Goal: Navigation & Orientation: Understand site structure

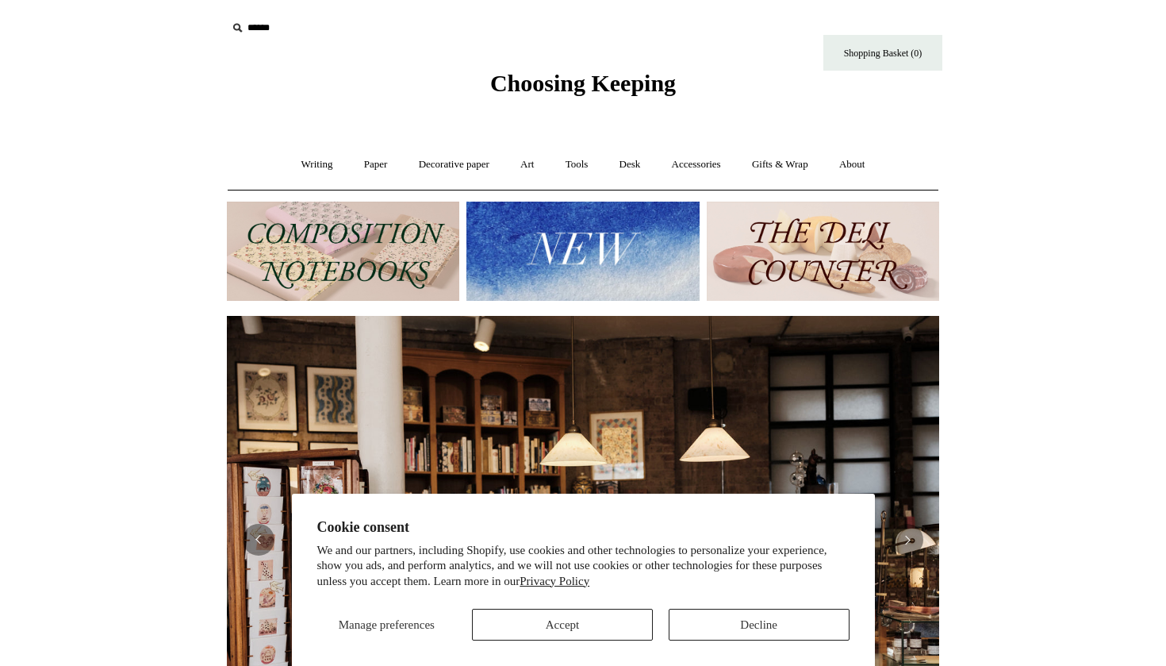
click at [546, 628] on button "Accept" at bounding box center [562, 625] width 181 height 32
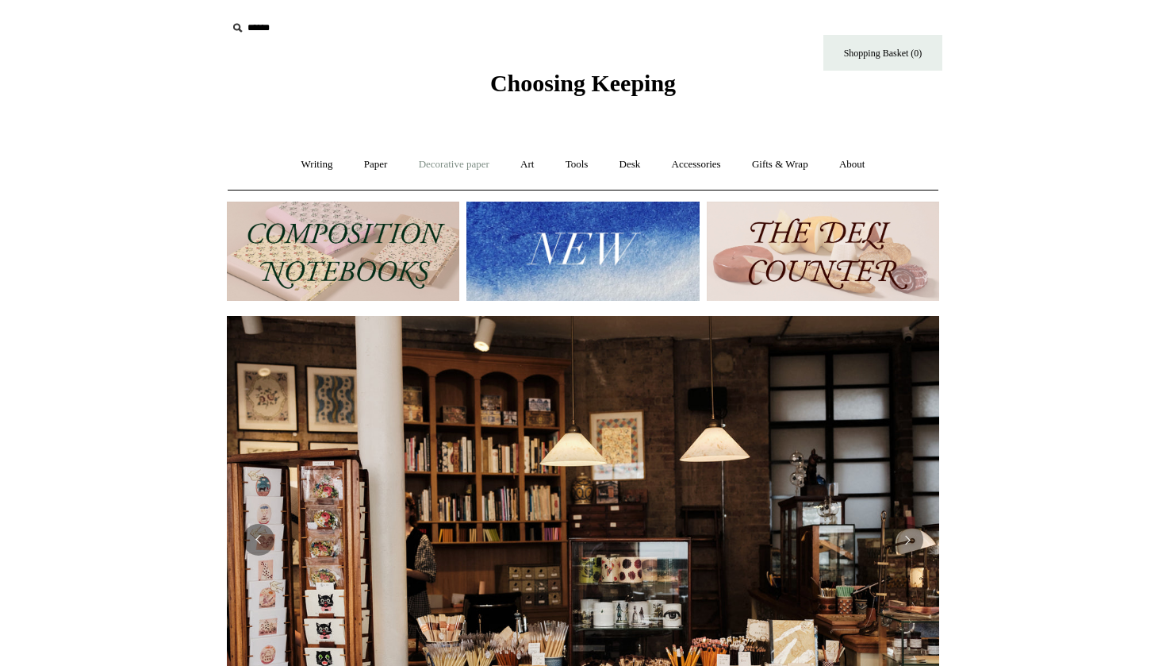
click at [476, 163] on link "Decorative paper +" at bounding box center [454, 165] width 99 height 42
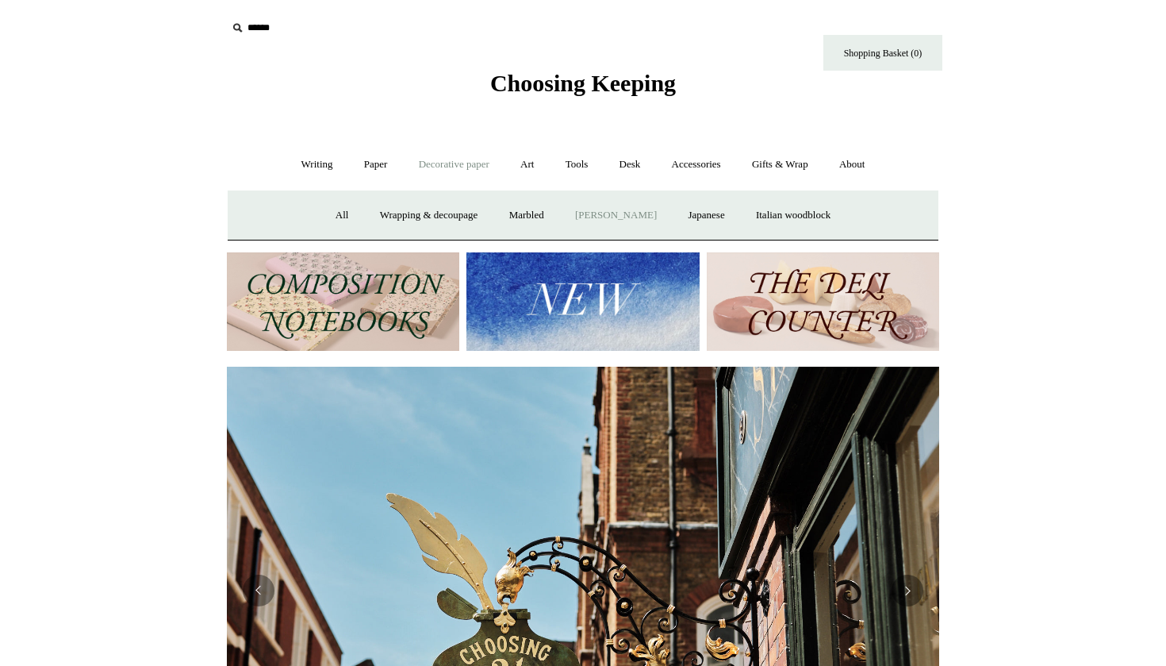
scroll to position [0, 713]
click at [323, 216] on link "All" at bounding box center [342, 215] width 42 height 42
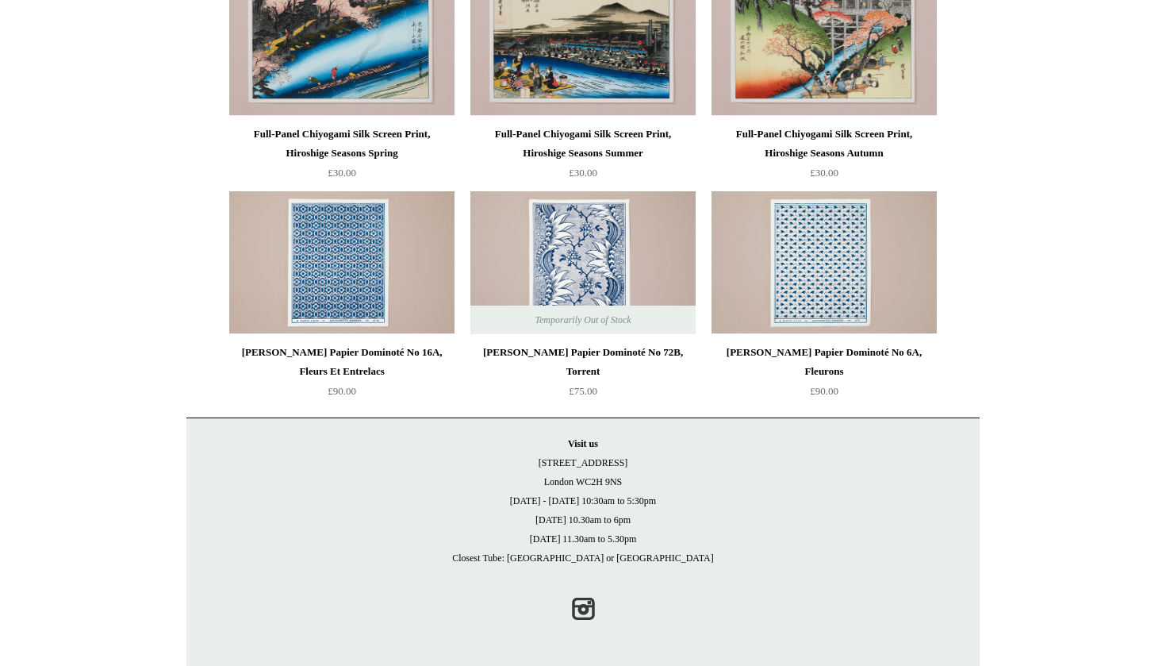
scroll to position [2851, 0]
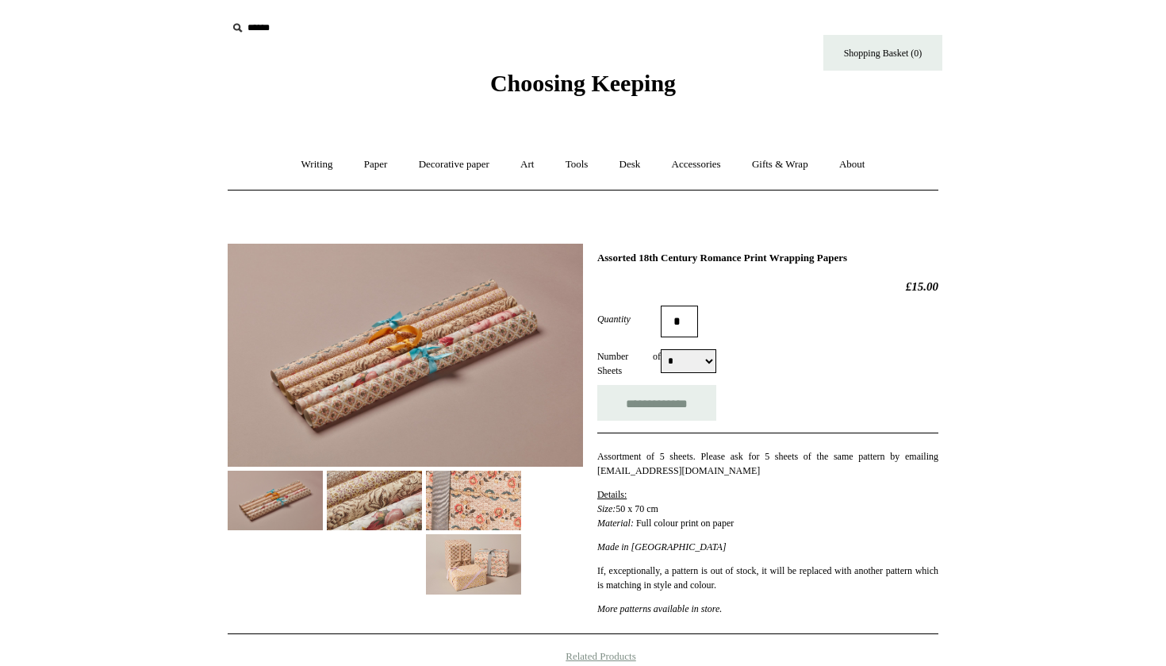
click at [469, 501] on img at bounding box center [473, 501] width 95 height 60
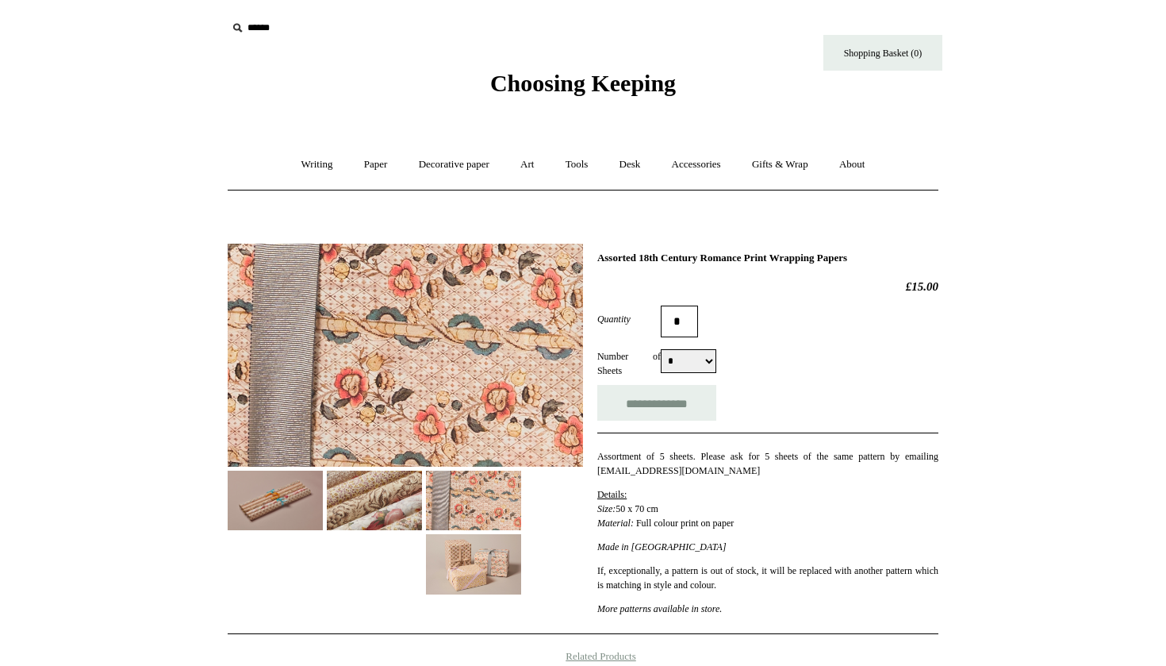
click at [459, 564] on img at bounding box center [473, 564] width 95 height 60
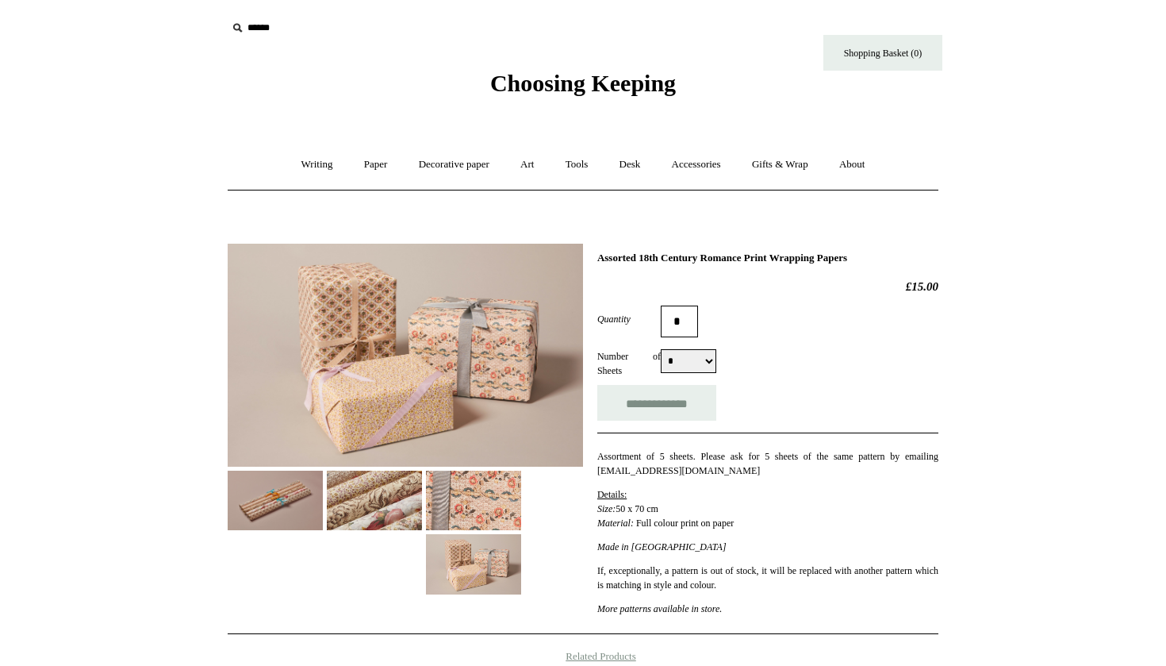
click at [384, 511] on img at bounding box center [374, 501] width 95 height 60
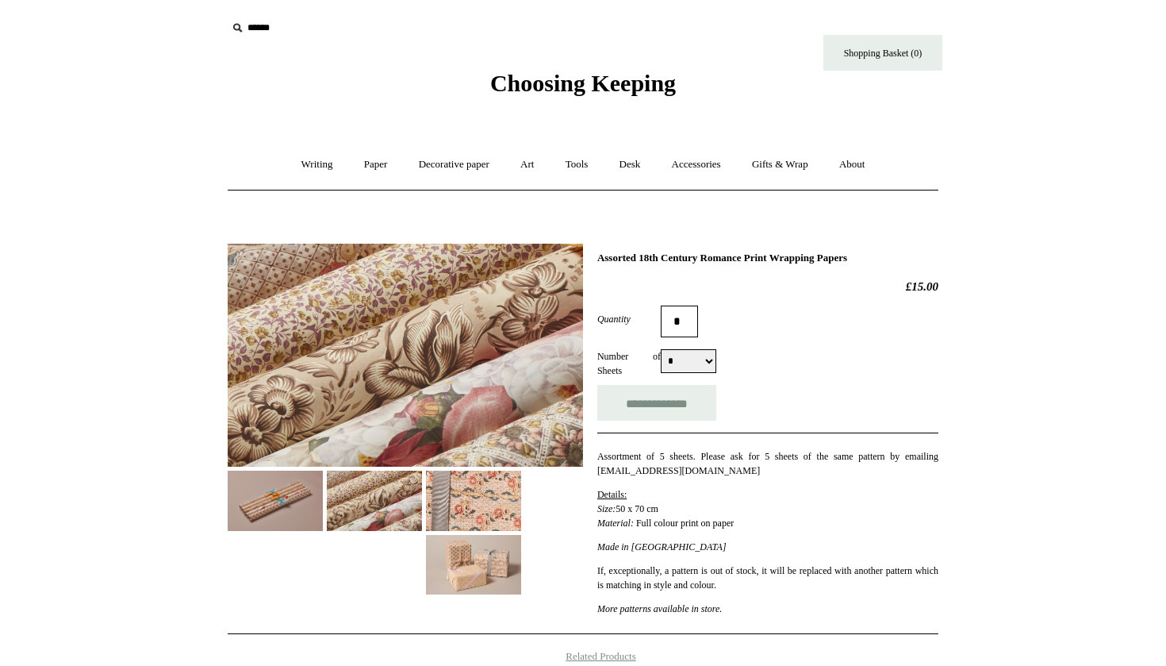
click at [286, 509] on img at bounding box center [275, 501] width 95 height 60
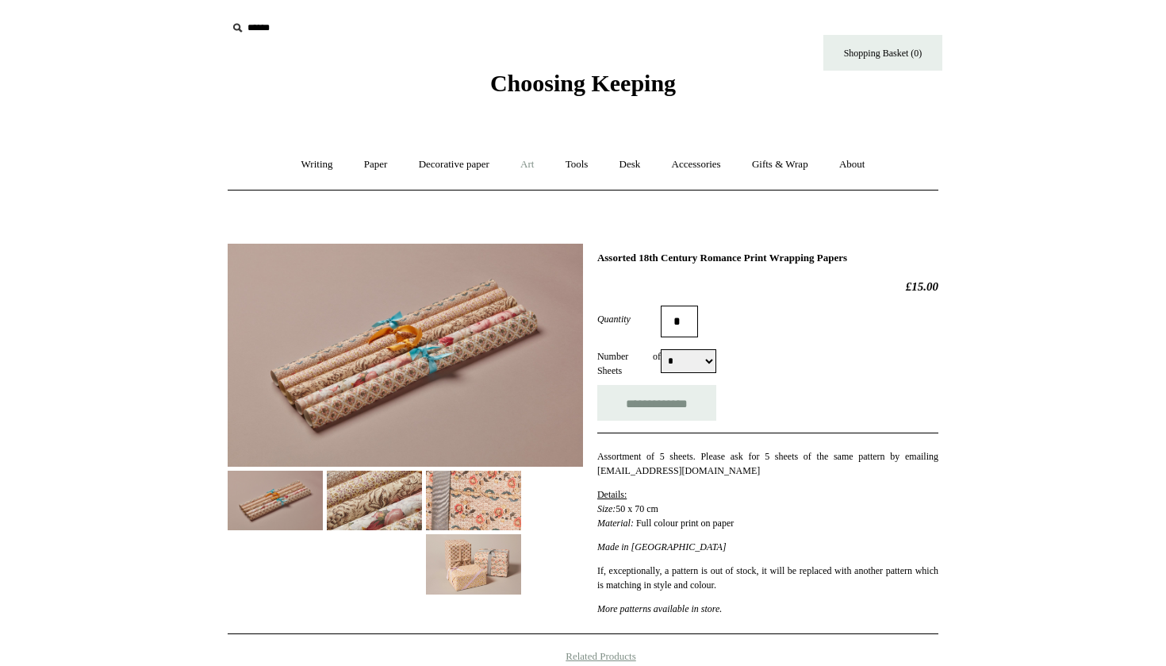
click at [526, 157] on link "Art +" at bounding box center [527, 165] width 42 height 42
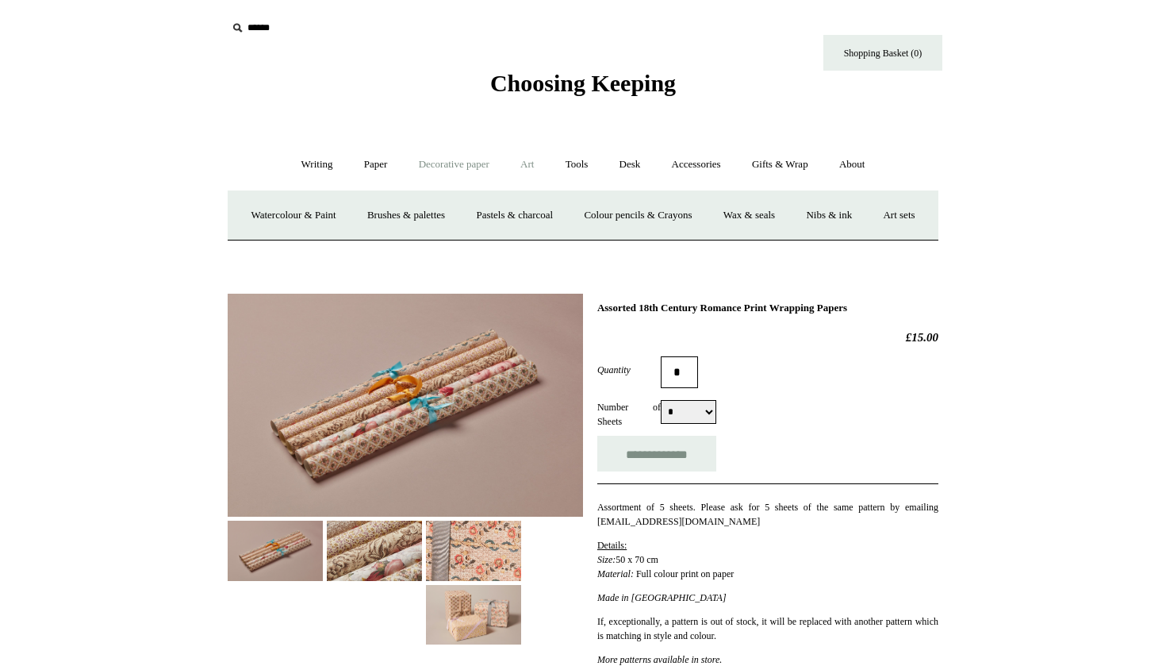
click at [450, 164] on link "Decorative paper +" at bounding box center [454, 165] width 99 height 42
click at [358, 165] on link "Paper +" at bounding box center [376, 165] width 52 height 42
click at [659, 217] on link "Greeting cards +" at bounding box center [647, 215] width 89 height 42
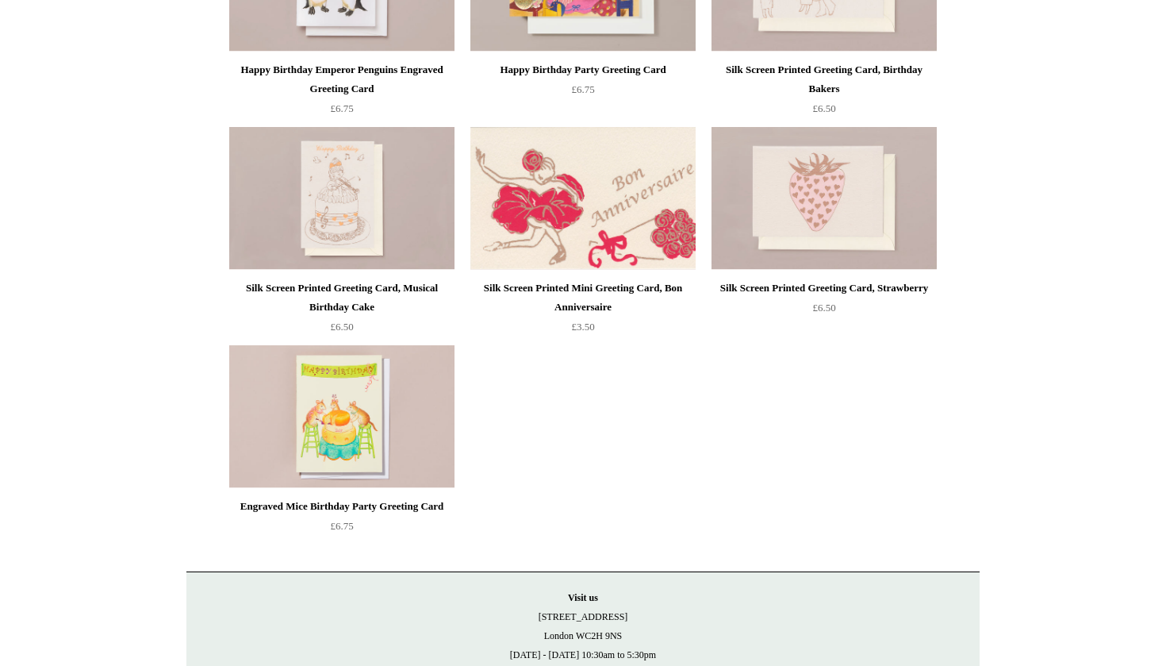
scroll to position [509, 0]
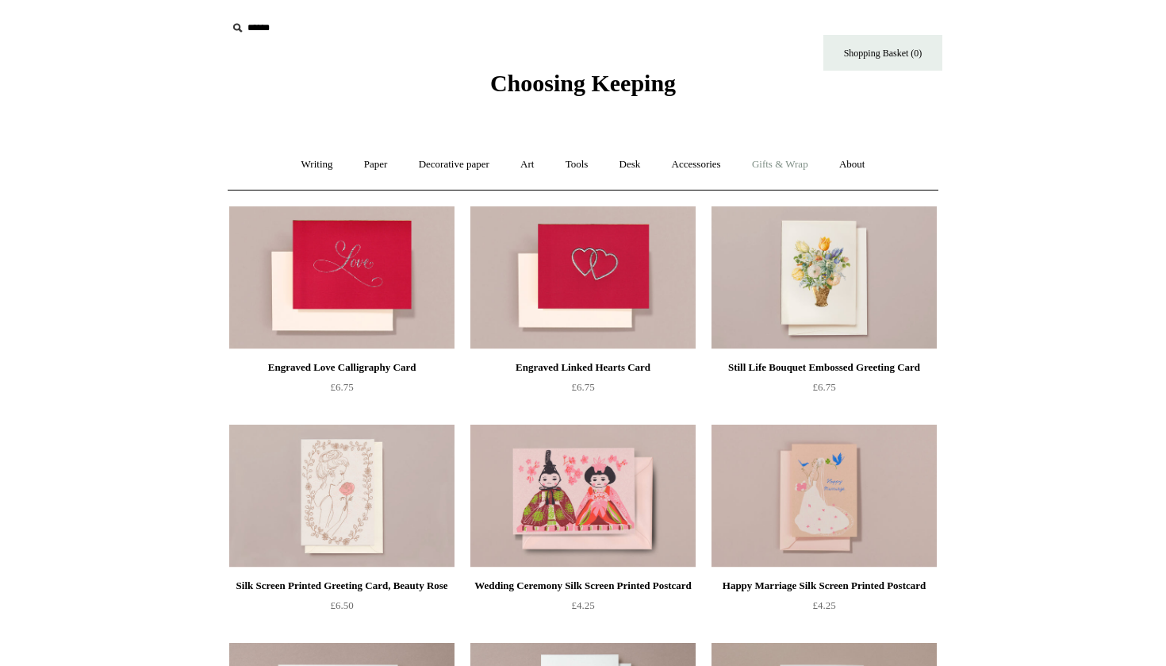
click at [793, 167] on link "Gifts & Wrap +" at bounding box center [780, 165] width 85 height 42
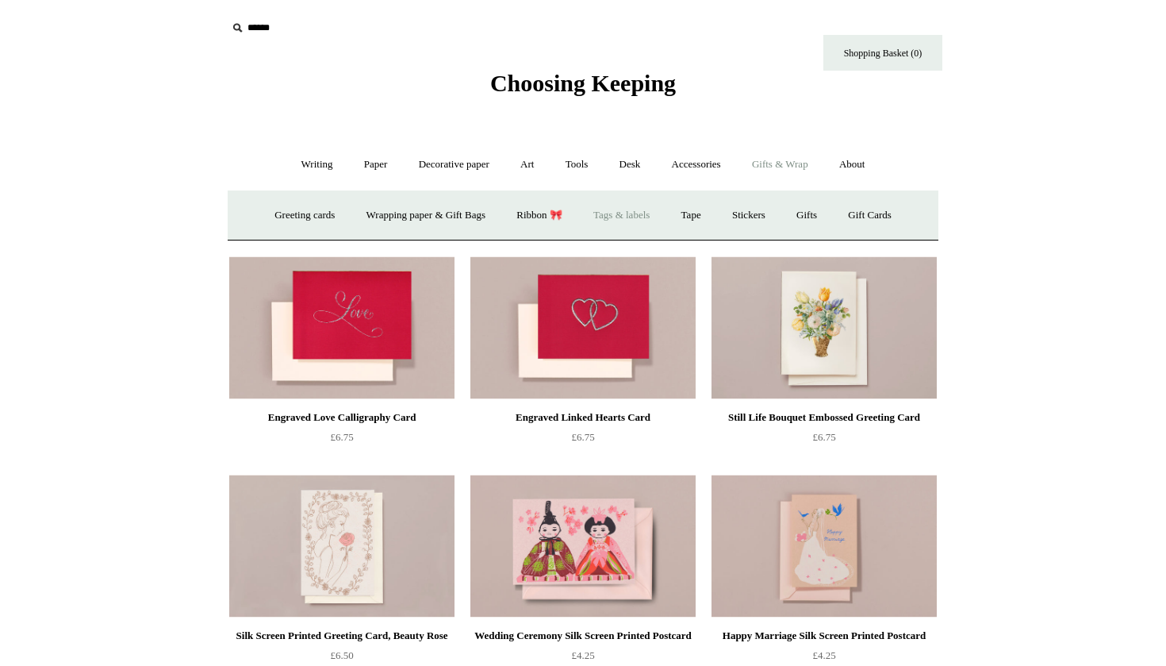
click at [617, 218] on link "Tags & labels" at bounding box center [621, 215] width 85 height 42
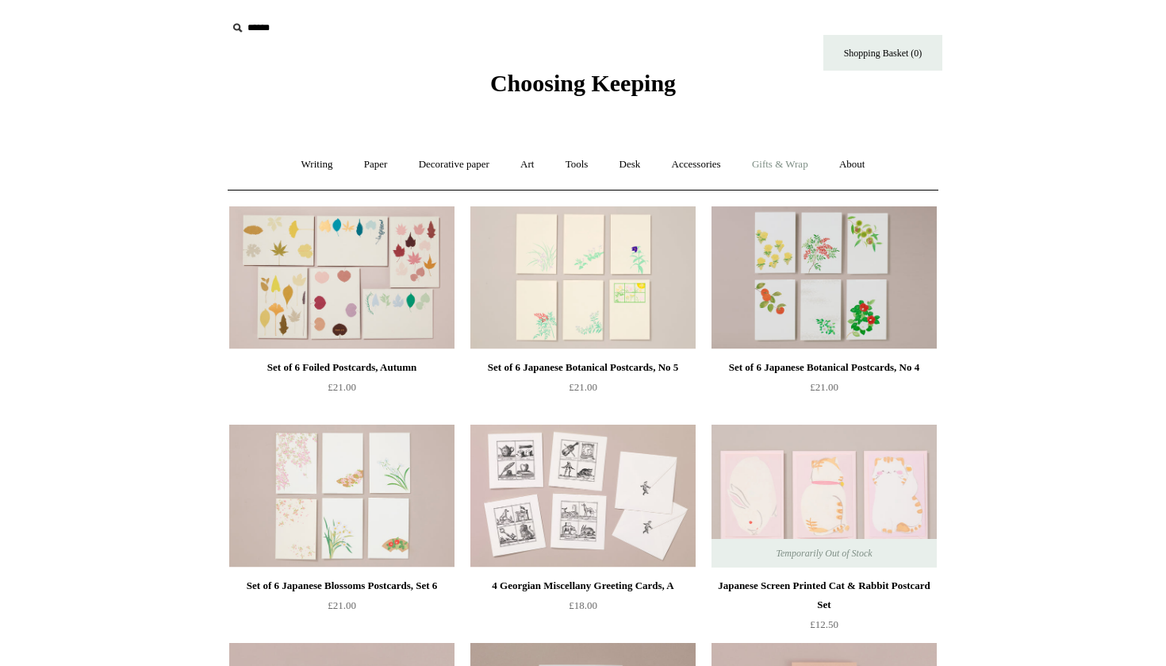
click at [797, 164] on link "Gifts & Wrap +" at bounding box center [780, 165] width 85 height 42
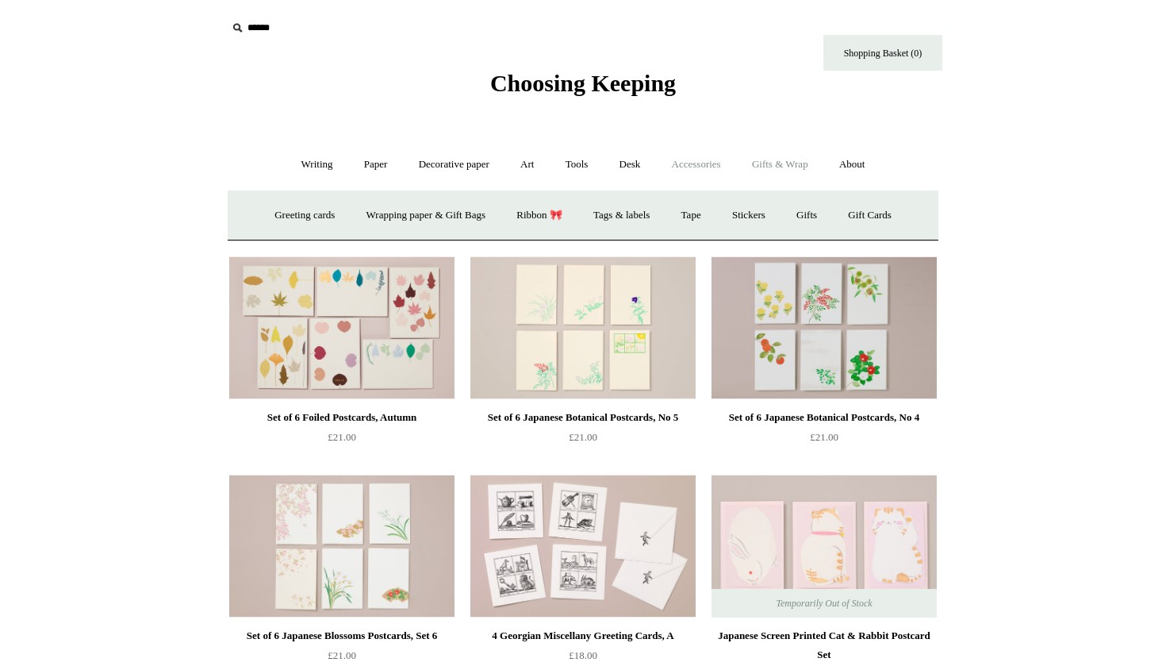
click at [697, 164] on link "Accessories +" at bounding box center [697, 165] width 78 height 42
click at [862, 213] on link "Playing Cards" at bounding box center [867, 215] width 86 height 42
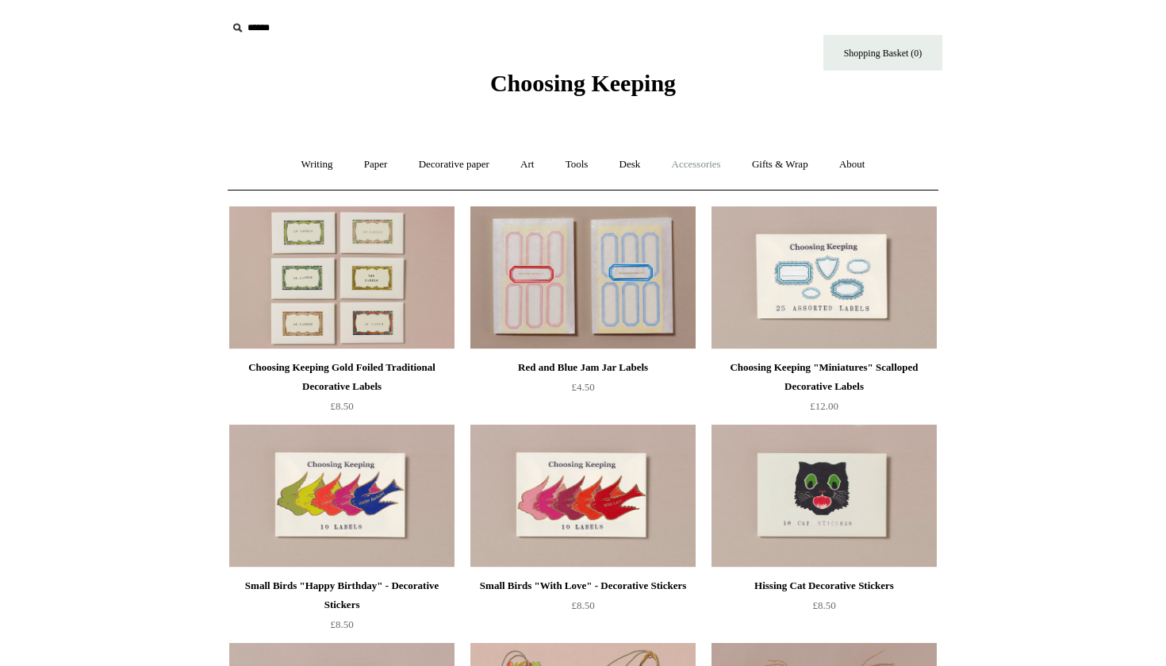
click at [706, 161] on link "Accessories +" at bounding box center [697, 165] width 78 height 42
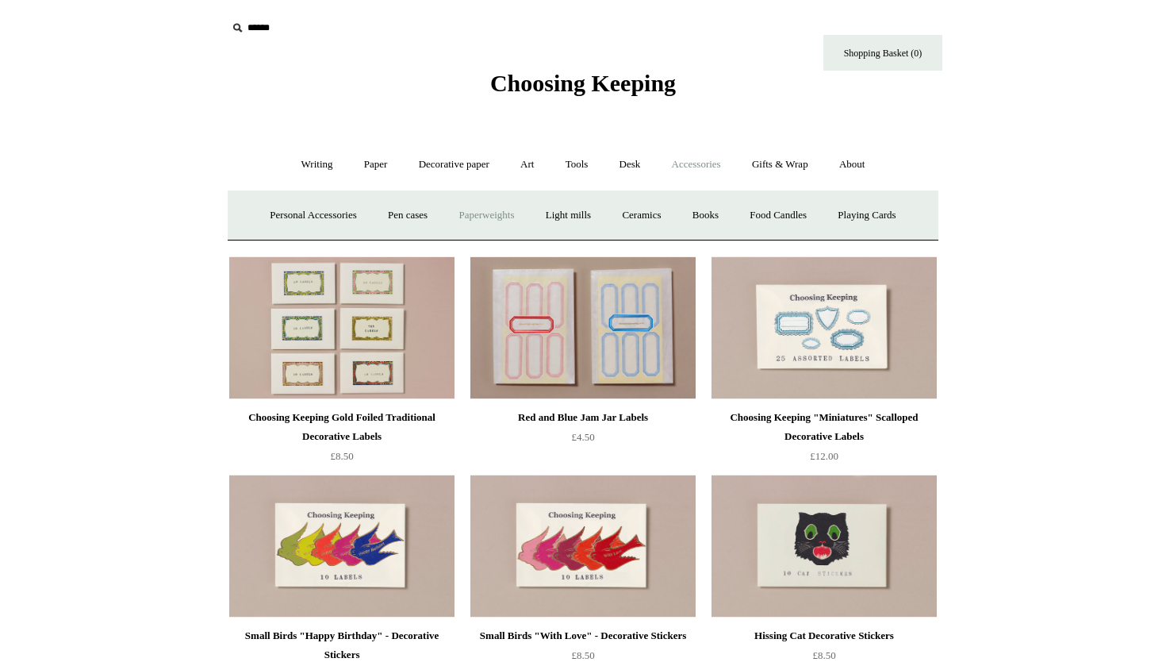
click at [501, 213] on link "Paperweights +" at bounding box center [486, 215] width 84 height 42
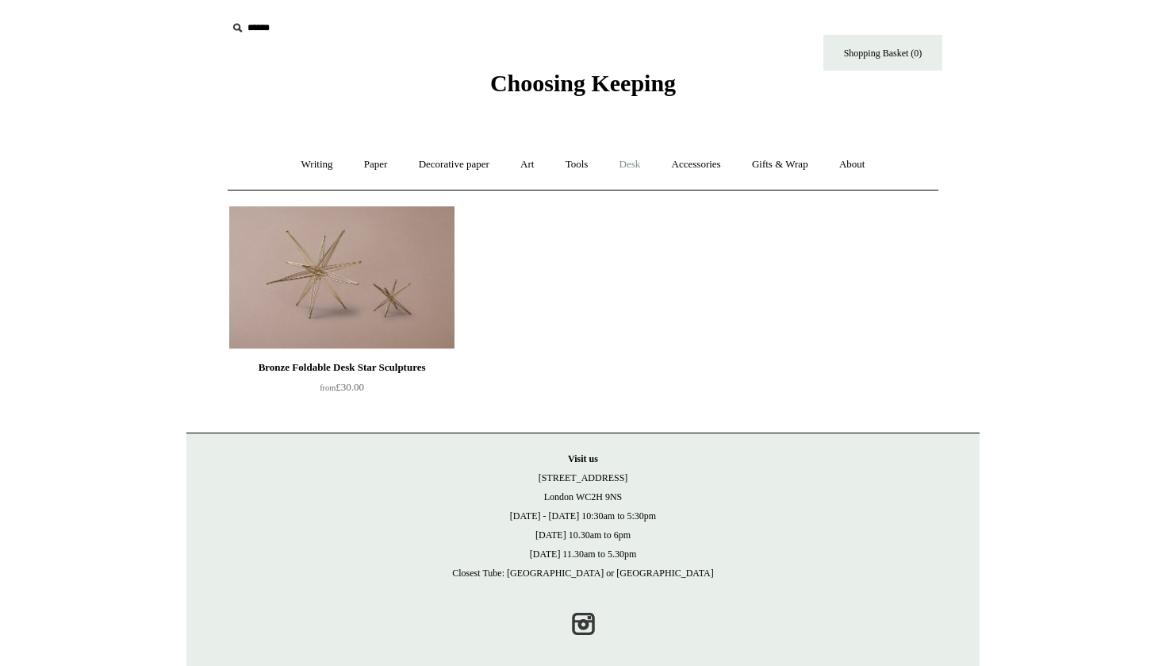
click at [640, 162] on link "Desk +" at bounding box center [630, 165] width 50 height 42
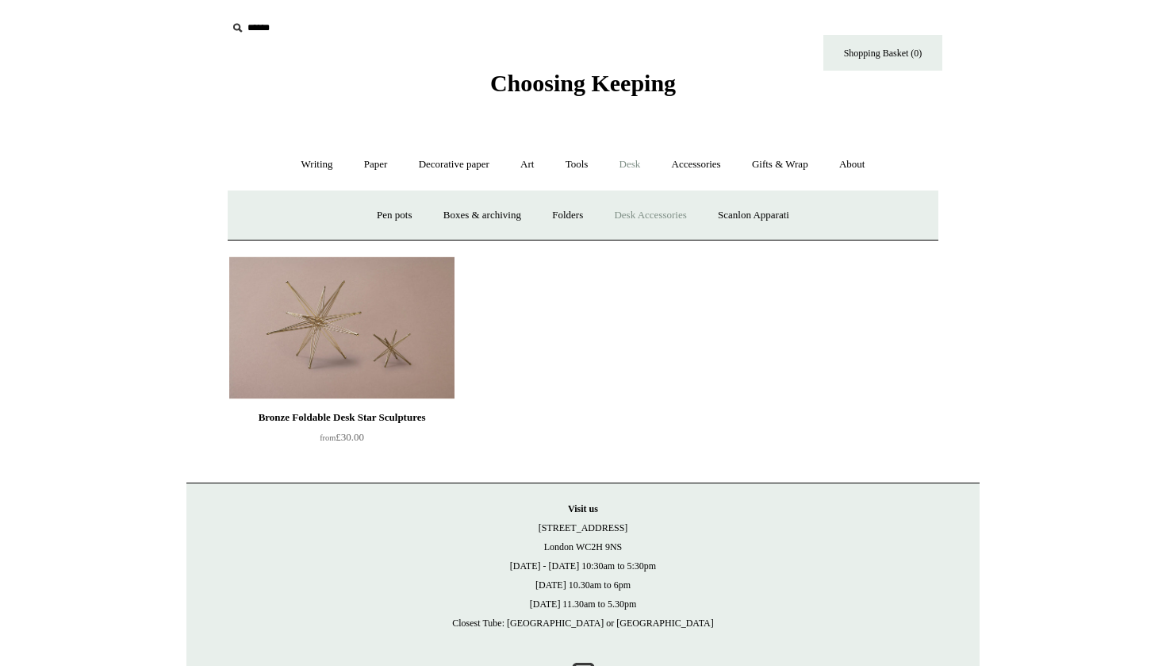
click at [629, 216] on link "Desk Accessories" at bounding box center [650, 215] width 101 height 42
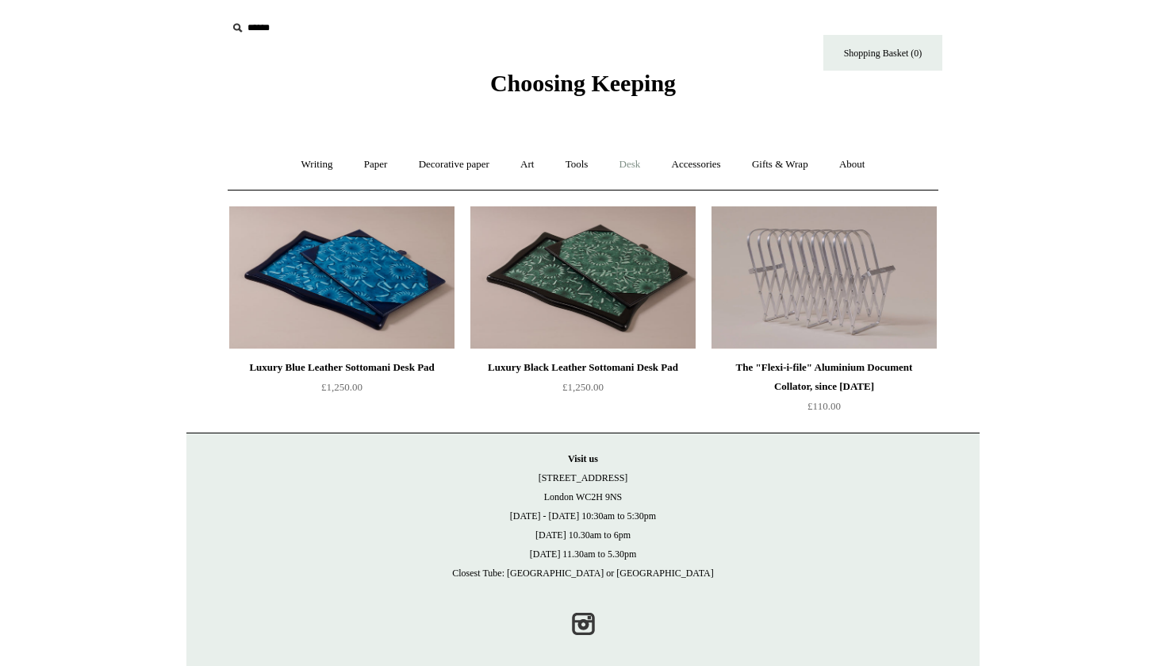
click at [628, 159] on link "Desk +" at bounding box center [630, 165] width 50 height 42
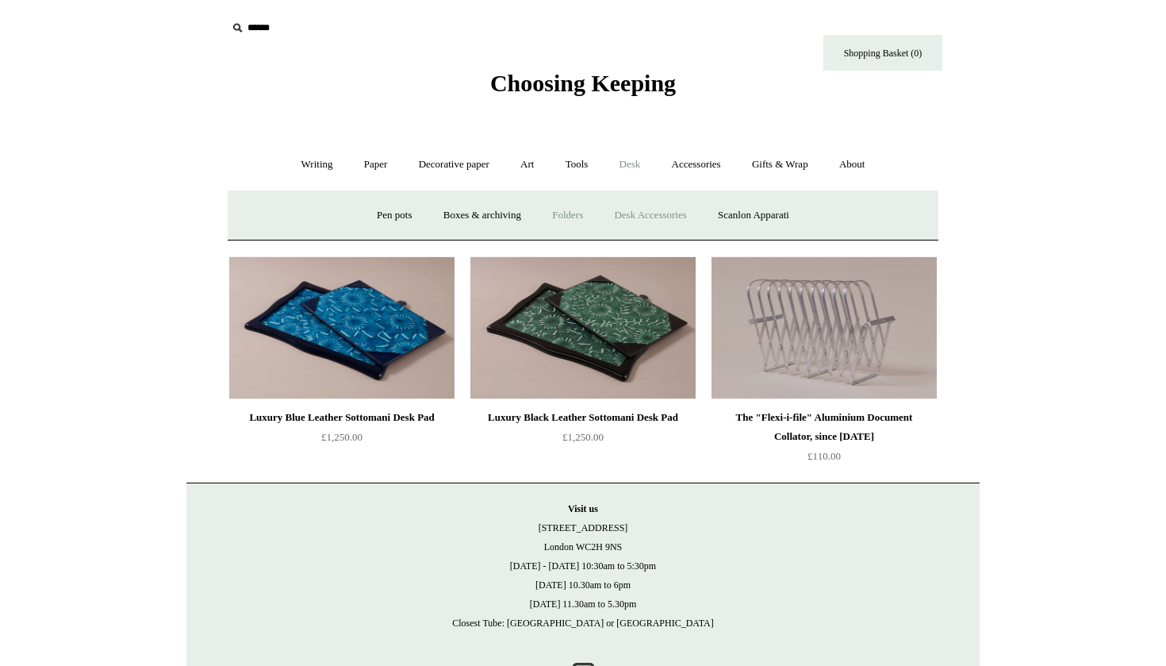
click at [575, 213] on link "Folders" at bounding box center [568, 215] width 60 height 42
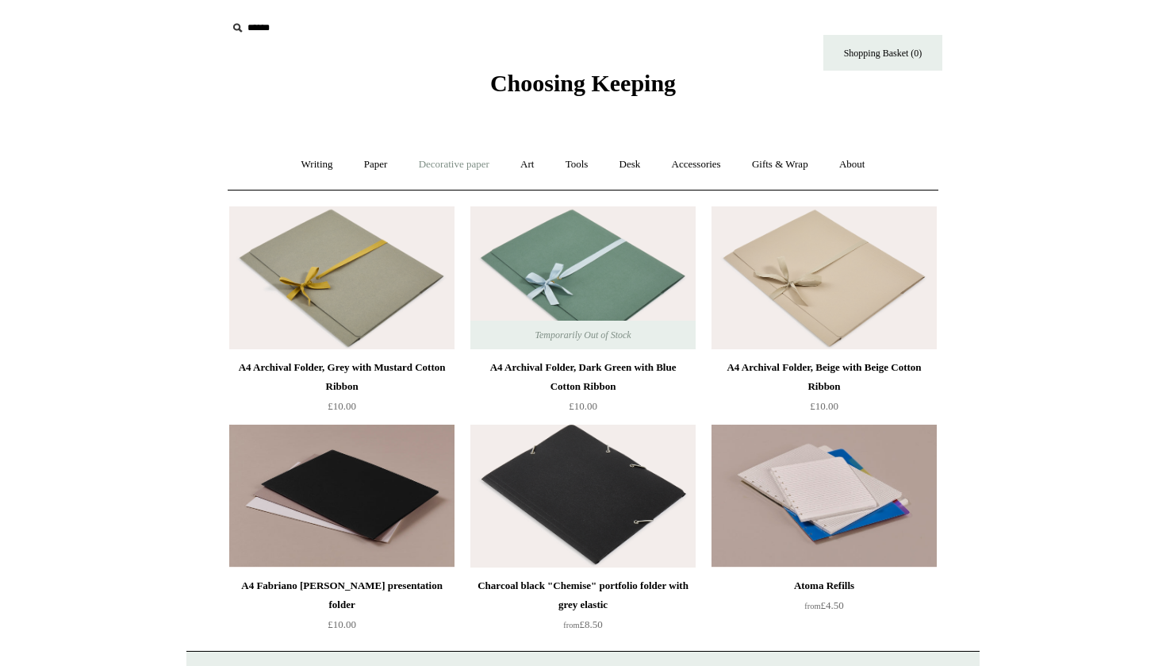
click at [454, 162] on link "Decorative paper +" at bounding box center [454, 165] width 99 height 42
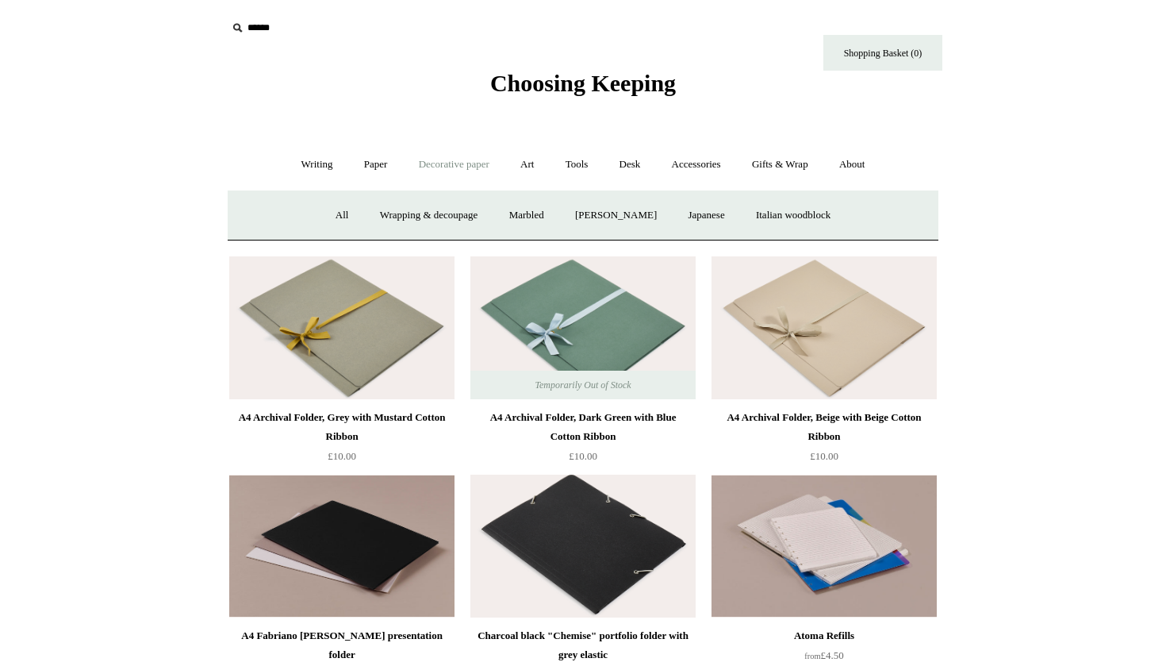
click at [530, 87] on span "Choosing Keeping" at bounding box center [583, 83] width 186 height 26
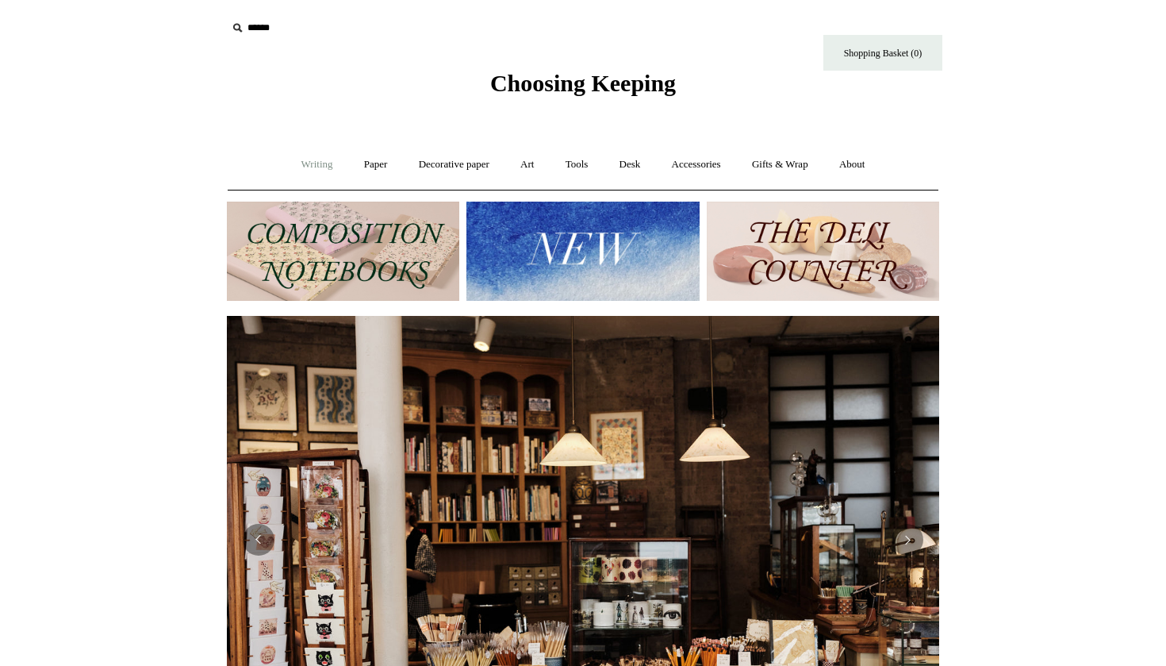
click at [307, 162] on link "Writing +" at bounding box center [317, 165] width 60 height 42
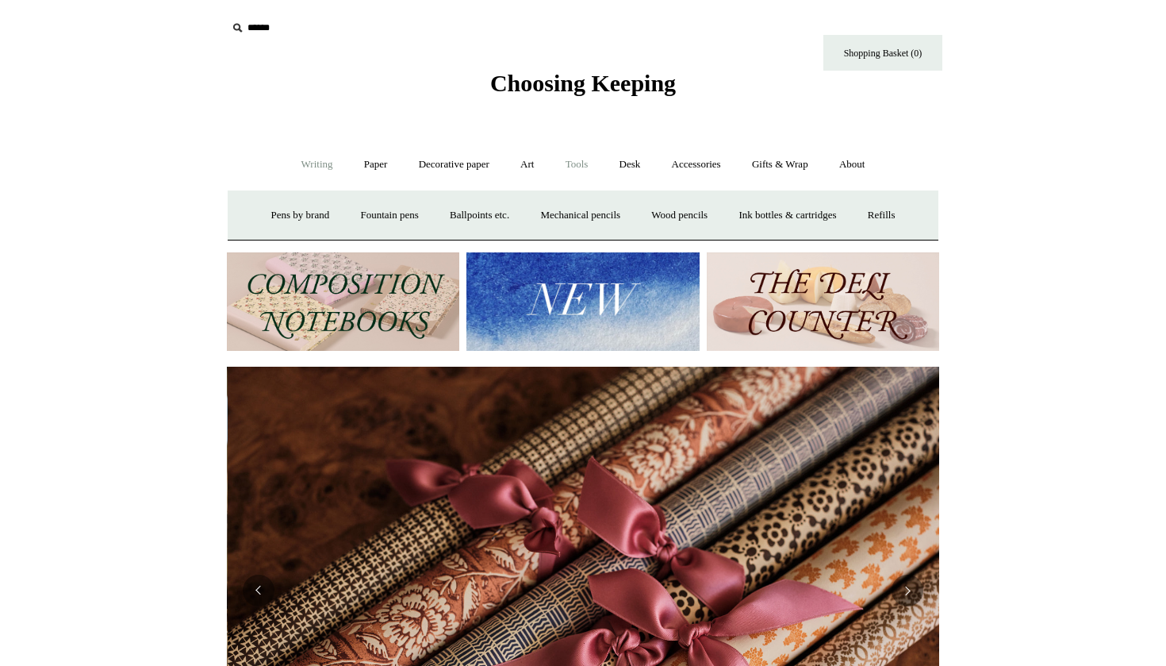
scroll to position [0, 1425]
click at [633, 160] on link "Desk +" at bounding box center [630, 165] width 50 height 42
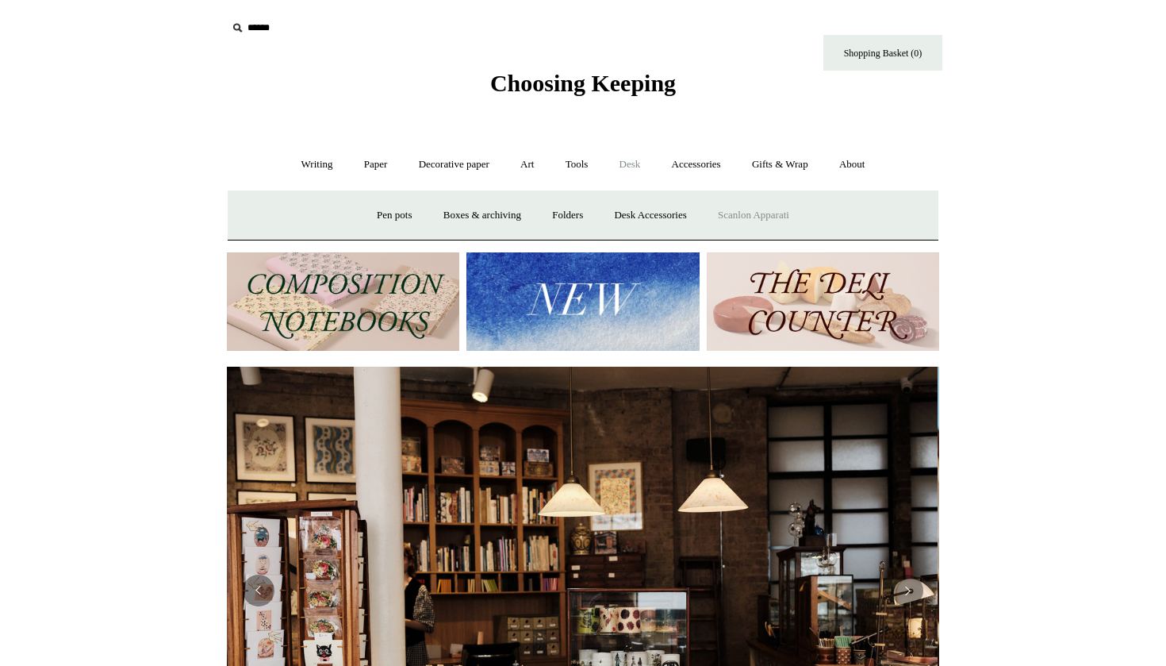
scroll to position [0, 0]
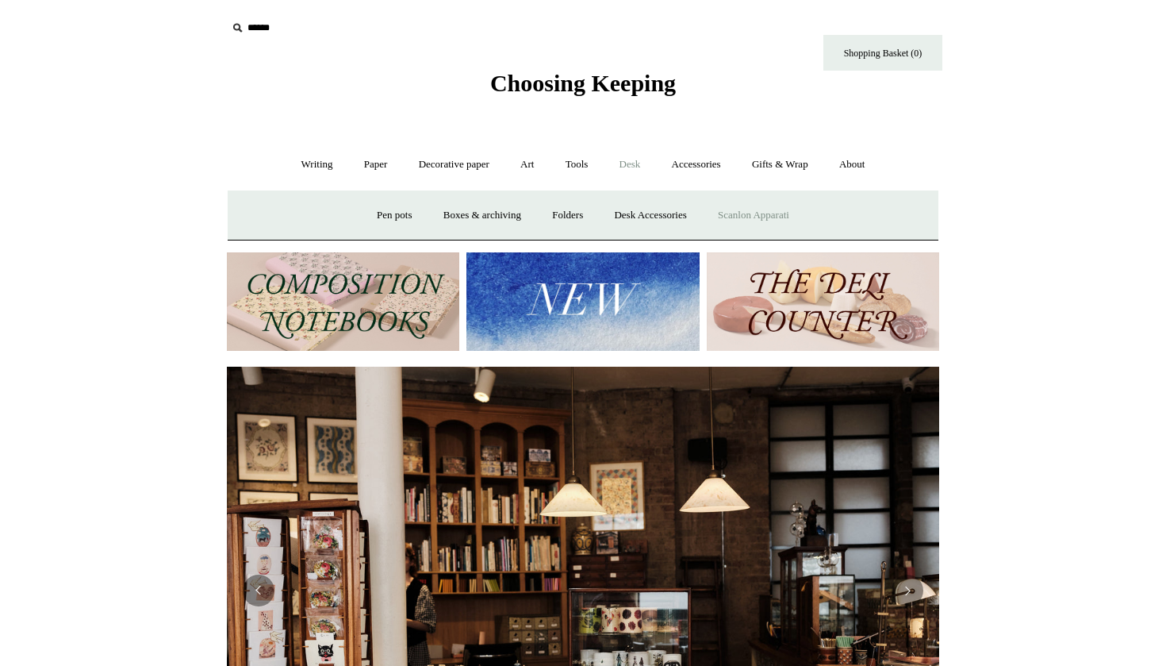
click at [742, 216] on link "Scanlon Apparati" at bounding box center [754, 215] width 100 height 42
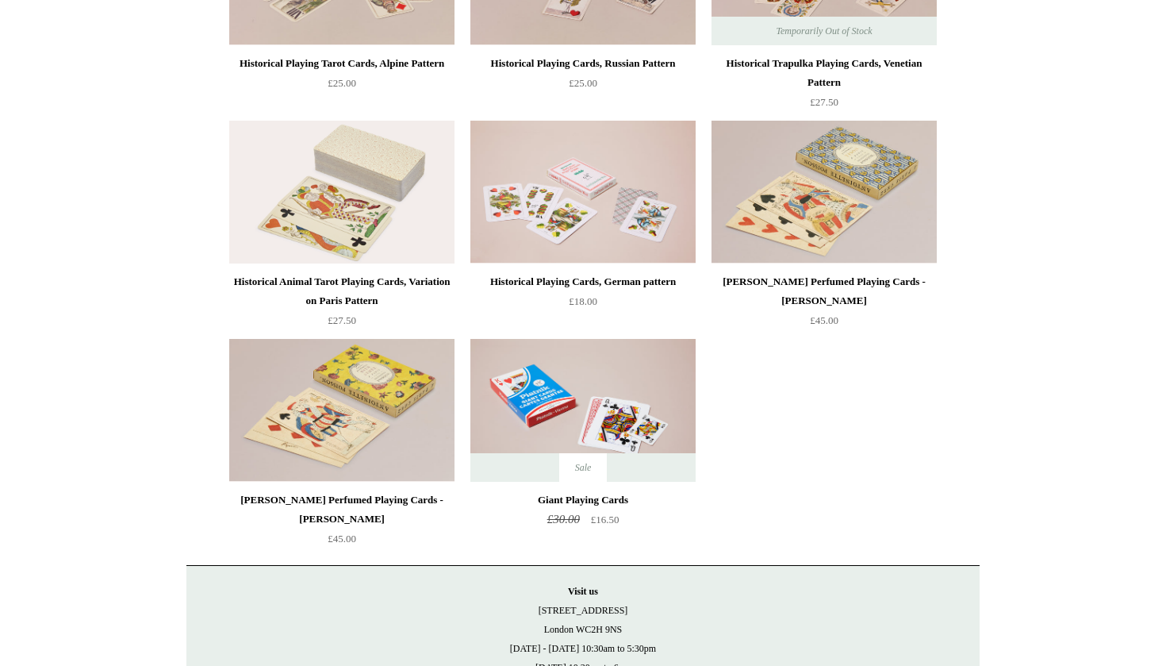
scroll to position [243, 0]
